Goal: Information Seeking & Learning: Learn about a topic

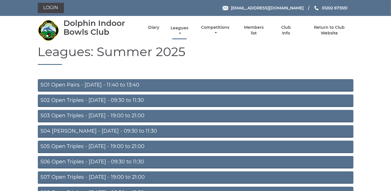
click at [177, 27] on link "Leagues" at bounding box center [179, 30] width 20 height 11
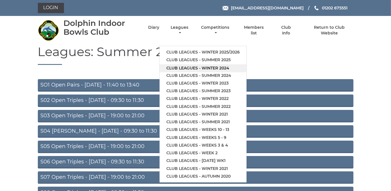
click at [201, 67] on link "Club leagues - Winter 2024" at bounding box center [202, 68] width 87 height 8
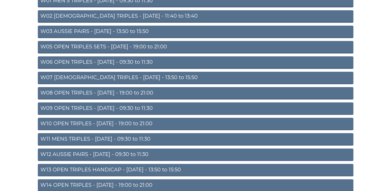
scroll to position [83, 0]
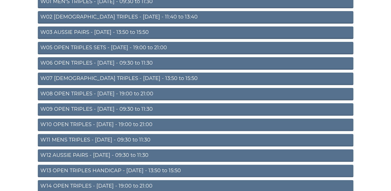
click at [112, 92] on link "W08 OPEN TRIPLES - [DATE] - 19:00 to 21:00" at bounding box center [196, 94] width 316 height 13
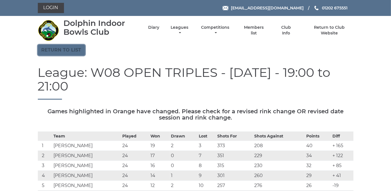
click at [64, 49] on link "Return to list" at bounding box center [61, 50] width 47 height 11
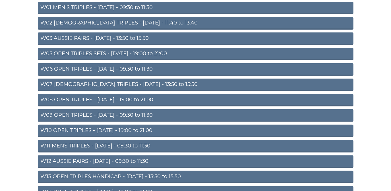
scroll to position [77, 0]
click at [121, 127] on link "W10 OPEN TRIPLES - Wednesday - 19:00 to 21:00" at bounding box center [196, 131] width 316 height 13
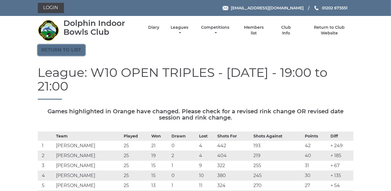
click at [64, 51] on link "Return to list" at bounding box center [61, 50] width 47 height 11
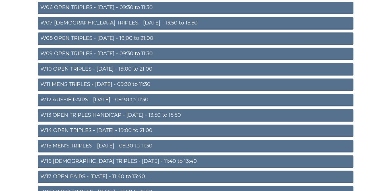
scroll to position [155, 0]
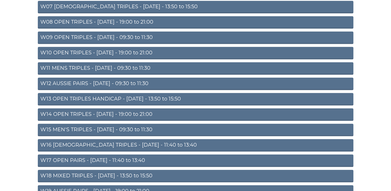
click at [119, 113] on link "W14 OPEN TRIPLES - [DATE] - 19:00 to 21:00" at bounding box center [196, 114] width 316 height 13
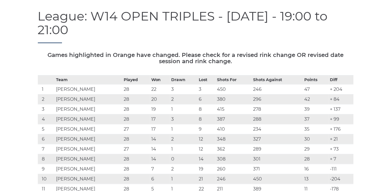
scroll to position [26, 0]
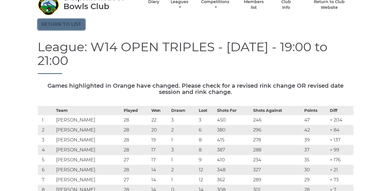
click at [74, 22] on link "Return to list" at bounding box center [61, 24] width 47 height 11
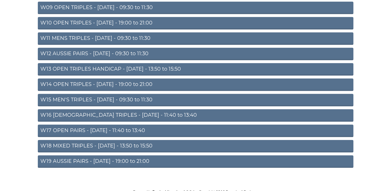
scroll to position [187, 0]
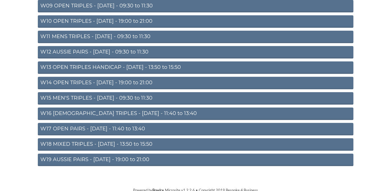
click at [116, 158] on link "W19 AUSSIE PAIRS - [DATE] - 19:00 to 21:00" at bounding box center [196, 160] width 316 height 13
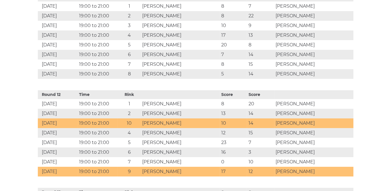
scroll to position [1292, 0]
